Goal: Transaction & Acquisition: Book appointment/travel/reservation

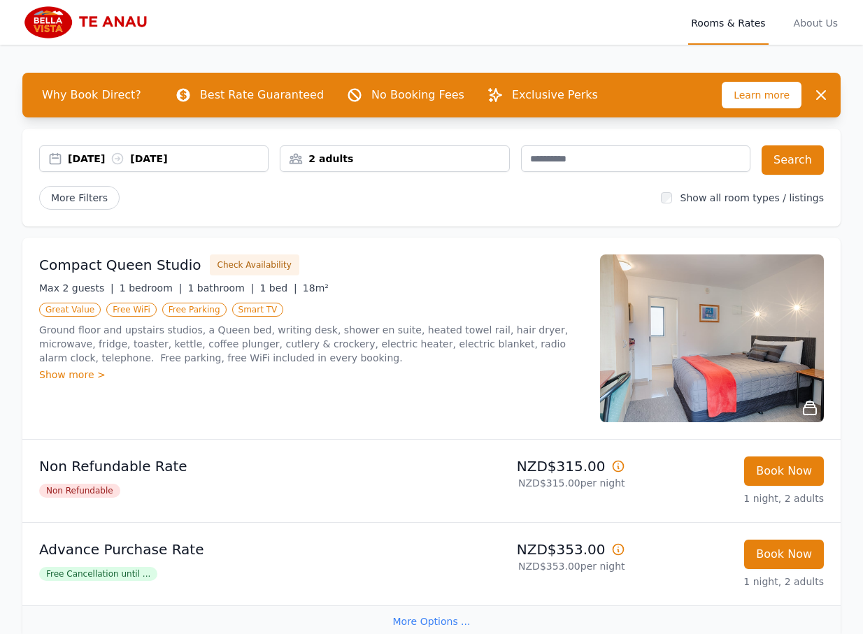
click at [271, 203] on div "More Filters" at bounding box center [344, 198] width 611 height 24
click at [803, 471] on button "Book Now" at bounding box center [784, 471] width 80 height 29
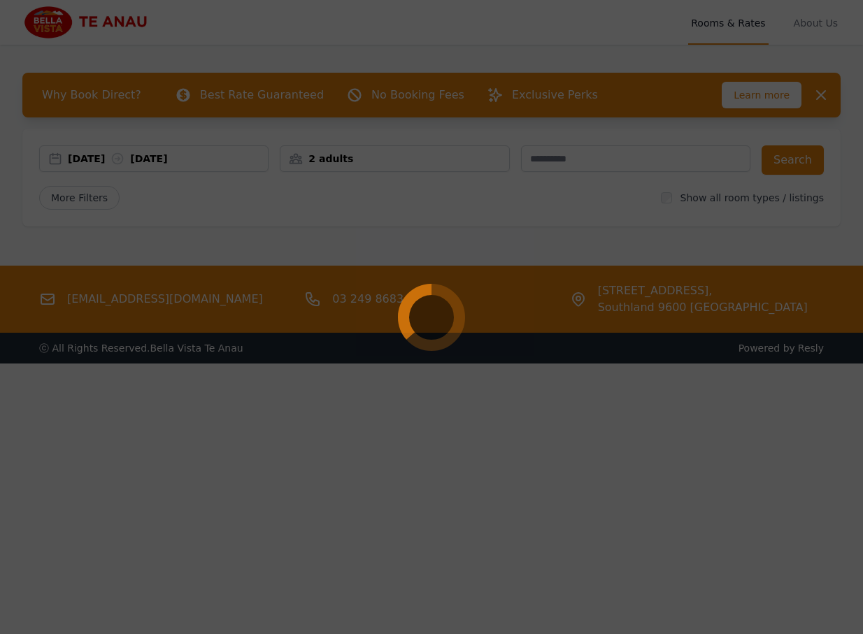
select select "**"
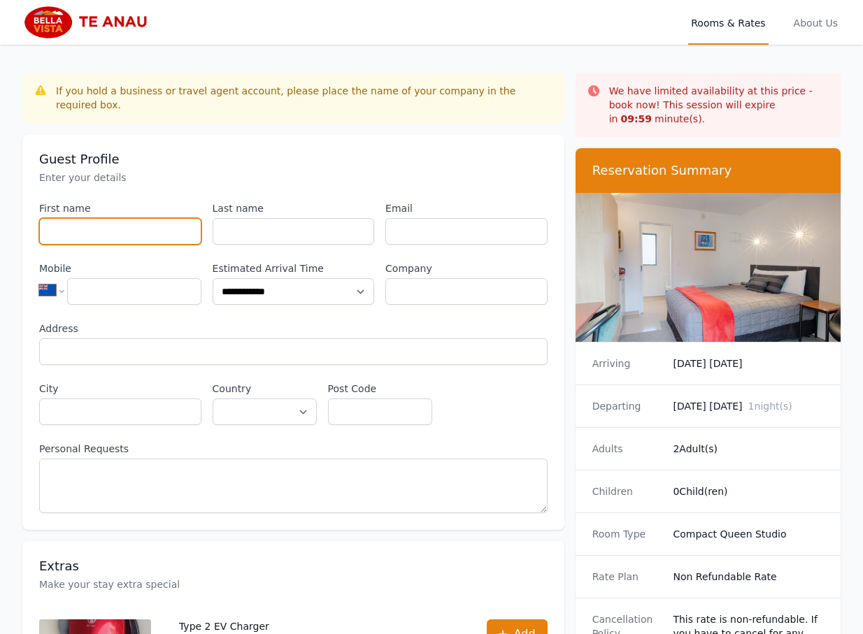
click at [136, 222] on input "First name" at bounding box center [120, 231] width 162 height 27
click at [450, 226] on input "Email" at bounding box center [466, 231] width 162 height 27
click at [239, 399] on select "**********" at bounding box center [265, 412] width 104 height 27
select select "**********"
click at [213, 399] on select "**********" at bounding box center [265, 412] width 104 height 27
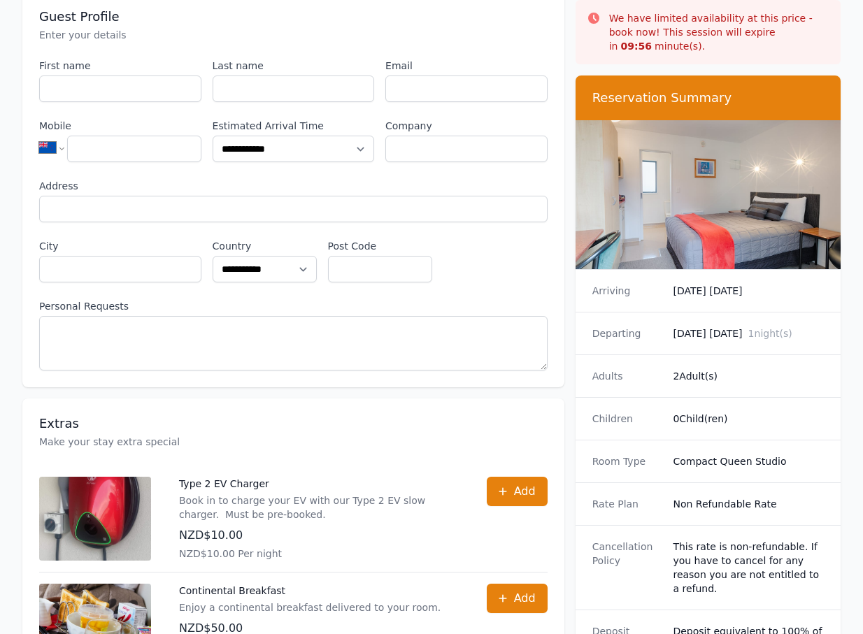
click at [760, 355] on div "Adults 2 Adult(s)" at bounding box center [708, 376] width 265 height 43
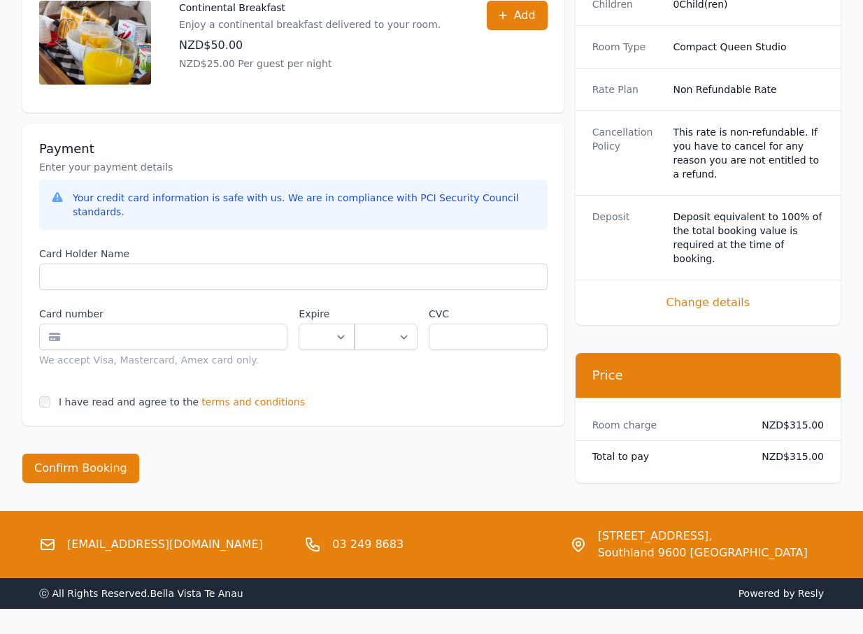
scroll to position [740, 0]
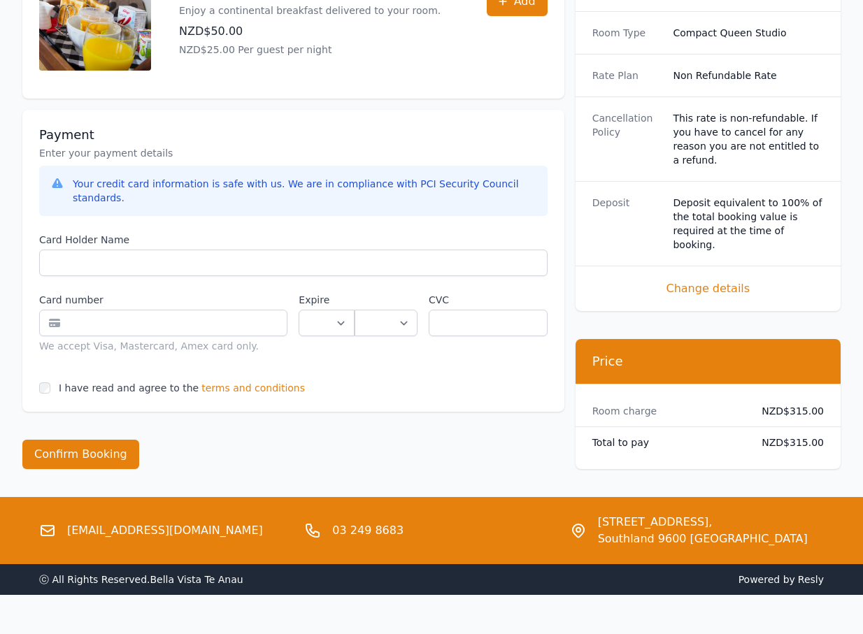
click at [728, 436] on dt "Total to pay" at bounding box center [667, 443] width 151 height 14
click at [232, 381] on span "terms and conditions" at bounding box center [253, 388] width 104 height 14
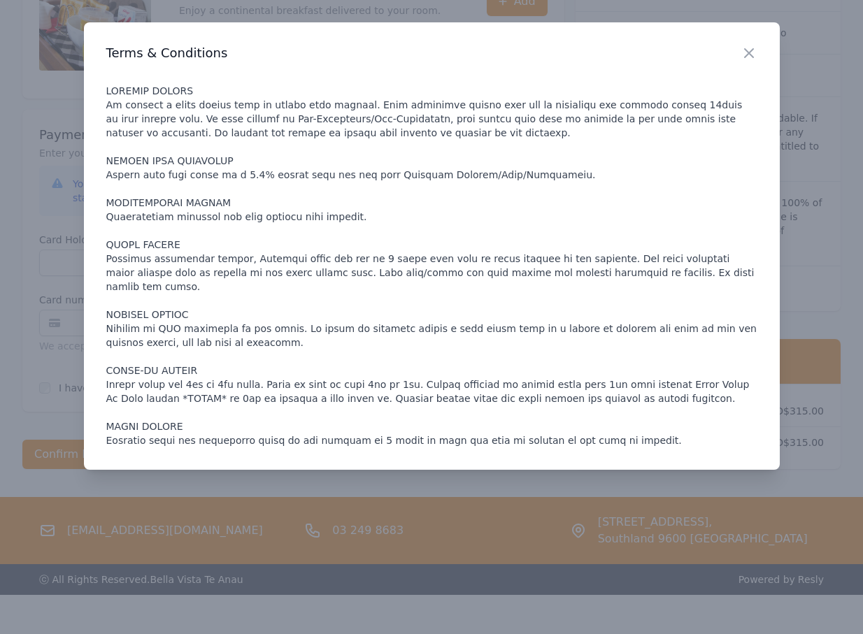
click at [420, 183] on p at bounding box center [431, 266] width 651 height 364
click at [254, 183] on p at bounding box center [431, 266] width 651 height 364
click at [33, 238] on div at bounding box center [431, 317] width 863 height 634
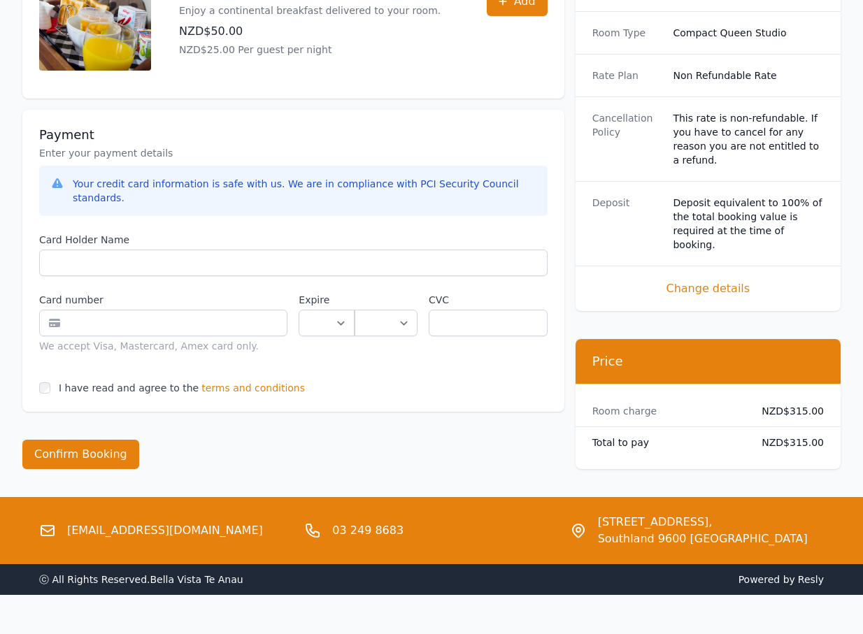
click at [727, 397] on div "Room charge NZD$315.00" at bounding box center [708, 411] width 265 height 31
click at [762, 436] on dd "NZD$315.00" at bounding box center [789, 443] width 70 height 14
click at [717, 396] on div "Room charge NZD$315.00" at bounding box center [708, 411] width 265 height 31
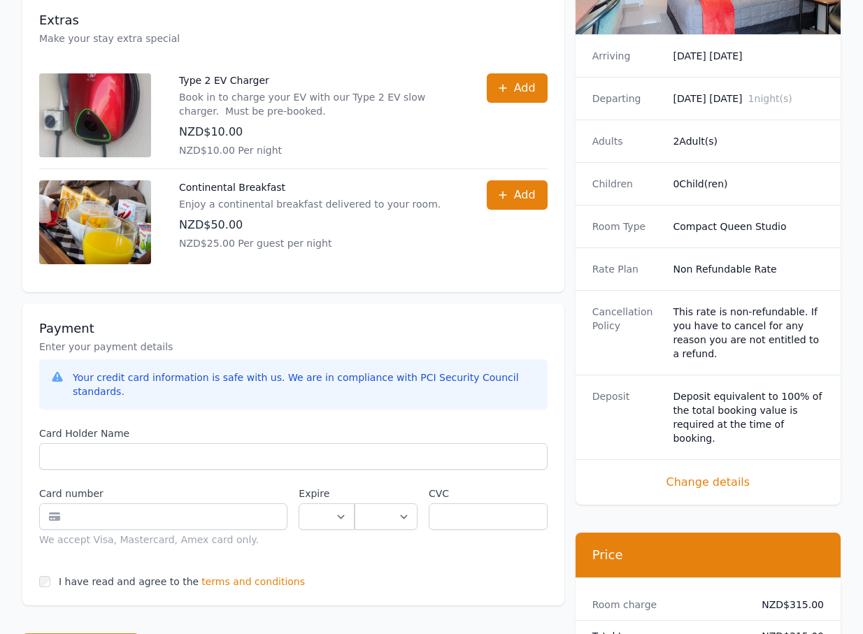
scroll to position [252, 0]
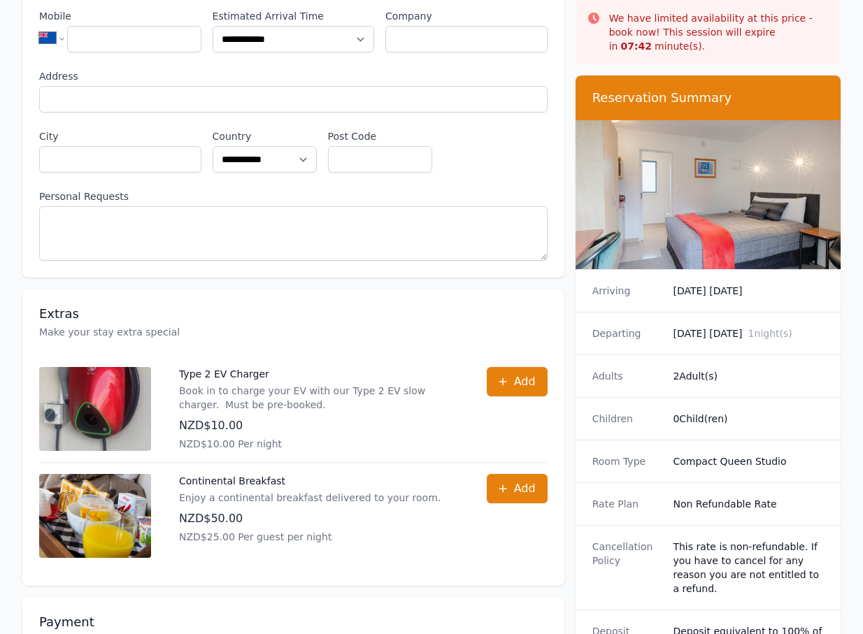
click at [785, 397] on div "Children 0 Child(ren)" at bounding box center [708, 418] width 265 height 43
click at [746, 412] on dd "0 Child(ren)" at bounding box center [748, 419] width 151 height 14
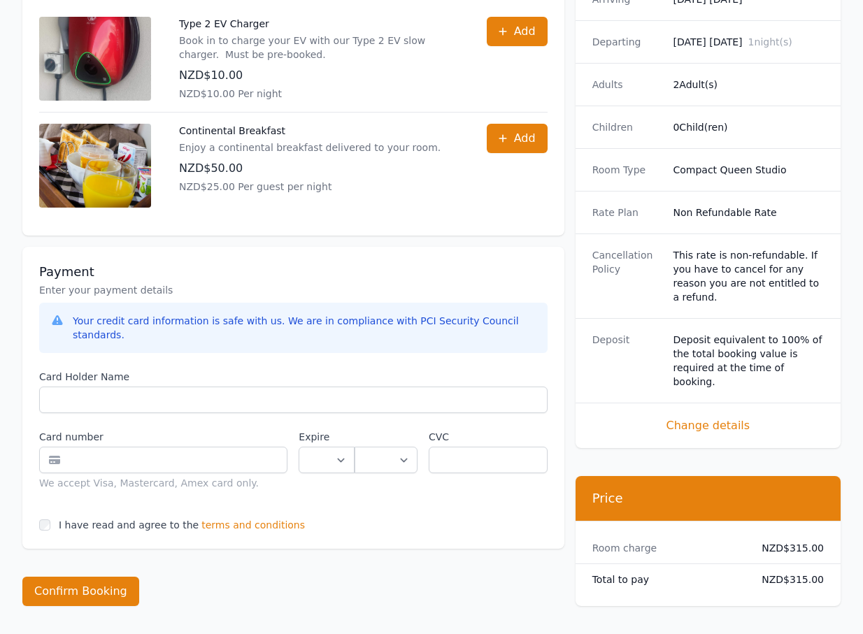
scroll to position [740, 0]
